Goal: Task Accomplishment & Management: Use online tool/utility

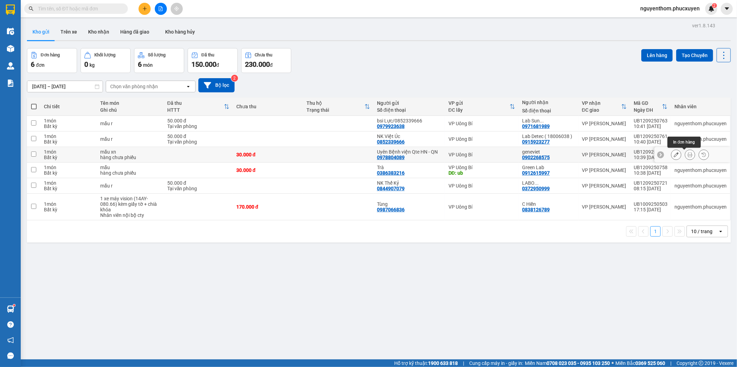
click at [688, 154] on icon at bounding box center [690, 154] width 5 height 5
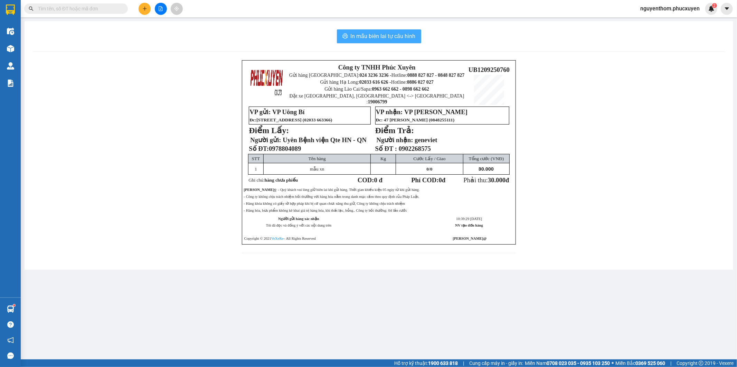
click at [382, 36] on span "In mẫu biên lai tự cấu hình" at bounding box center [383, 36] width 65 height 9
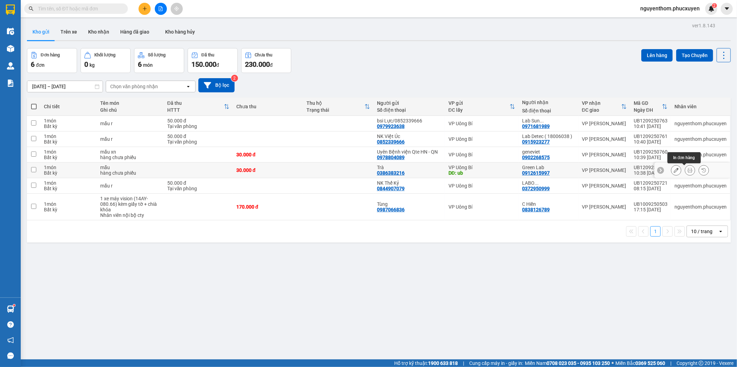
click at [688, 170] on icon at bounding box center [690, 170] width 5 height 5
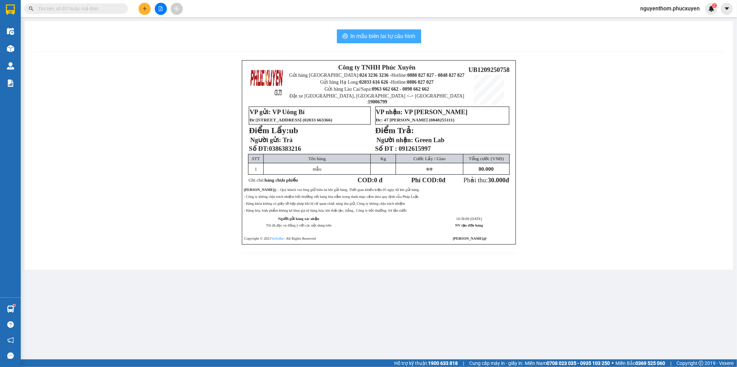
click at [386, 34] on span "In mẫu biên lai tự cấu hình" at bounding box center [383, 36] width 65 height 9
